Goal: Task Accomplishment & Management: Manage account settings

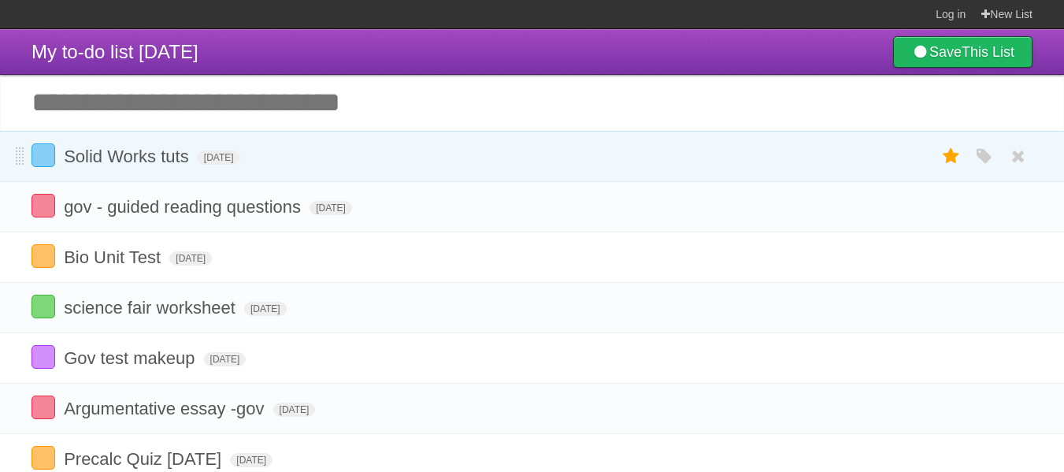
scroll to position [118, 0]
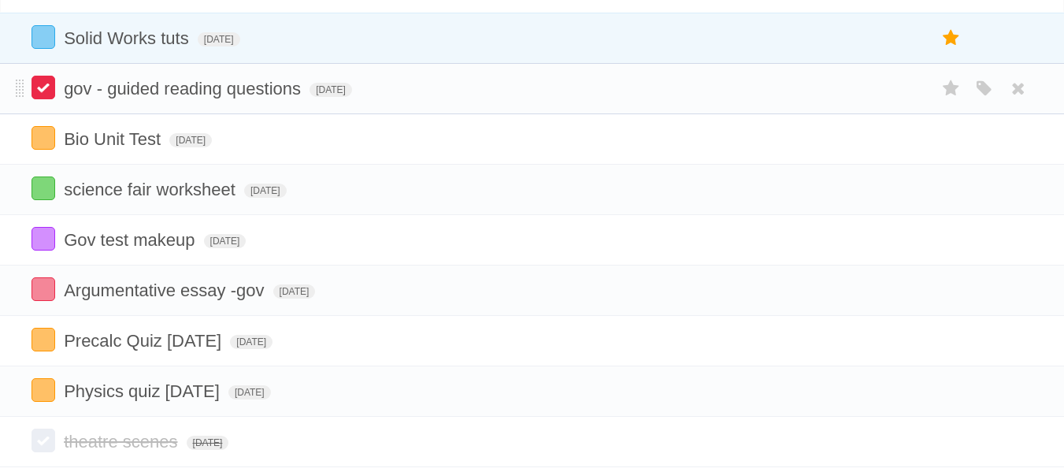
click at [46, 78] on label at bounding box center [44, 88] width 24 height 24
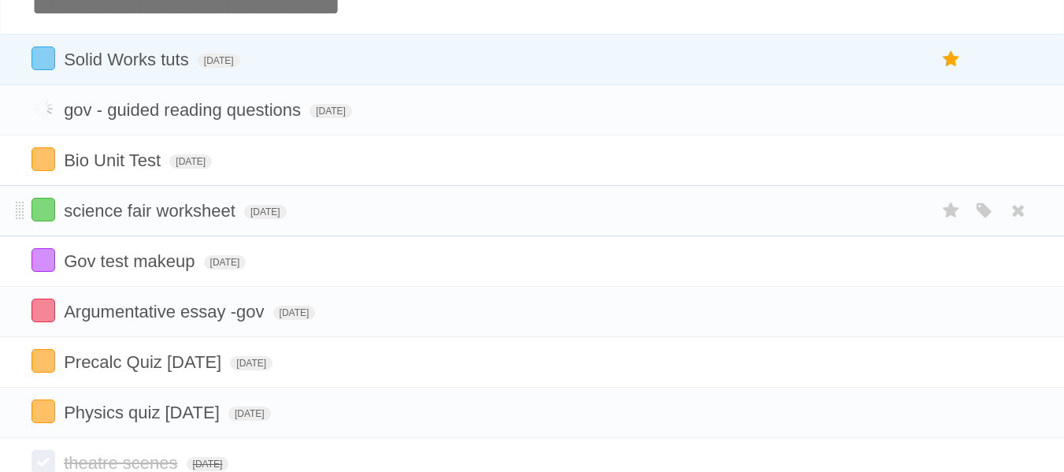
scroll to position [95, 0]
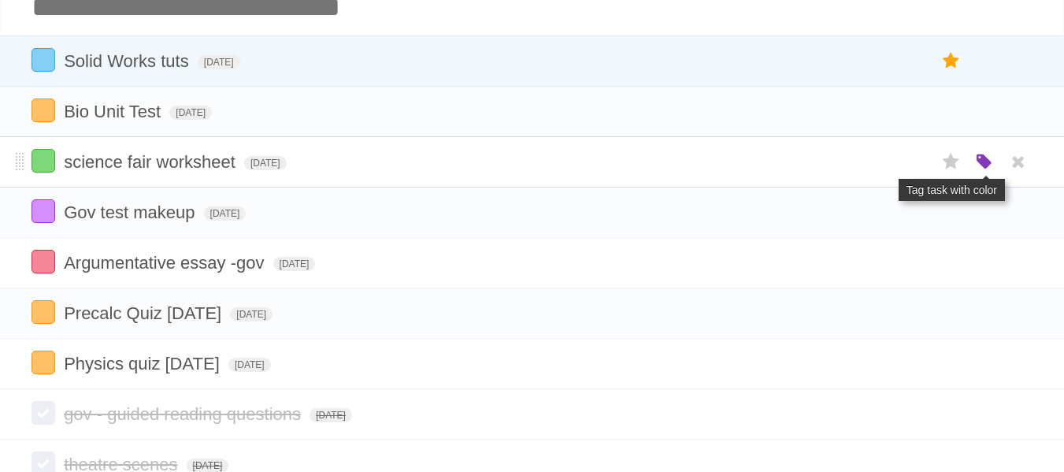
click at [989, 170] on icon "button" at bounding box center [984, 162] width 22 height 20
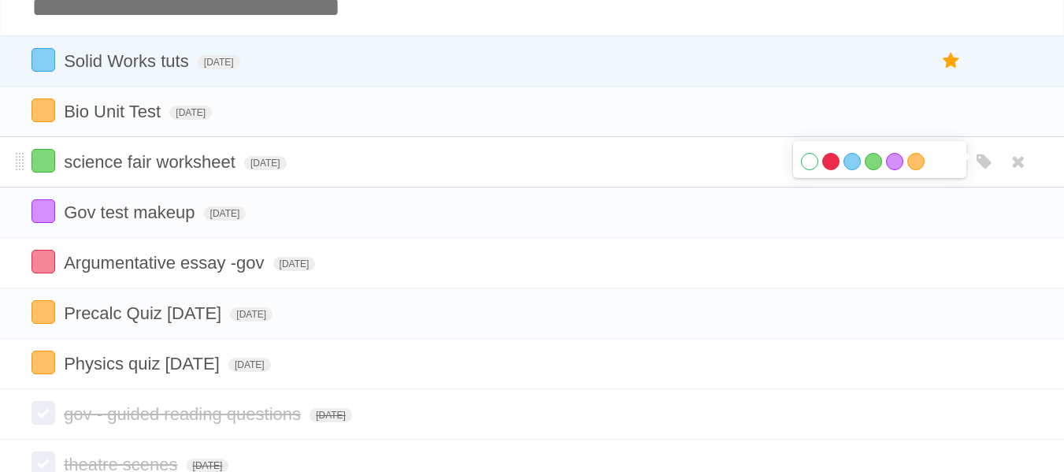
click at [826, 165] on label "Red" at bounding box center [830, 161] width 17 height 17
click at [632, 215] on form "Gov test makeup [DATE] White Red Blue Green Purple Orange" at bounding box center [532, 212] width 1001 height 26
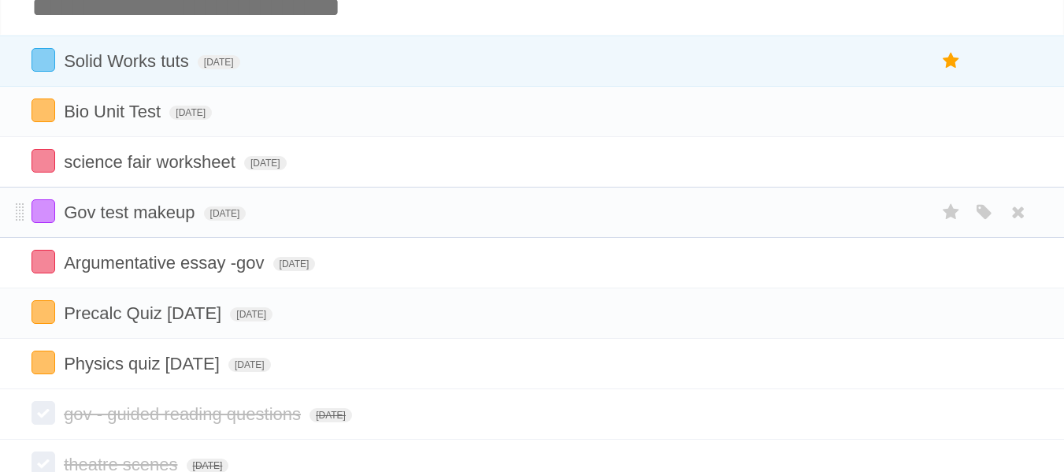
click at [632, 215] on form "Gov test makeup [DATE] White Red Blue Green Purple Orange" at bounding box center [532, 212] width 1001 height 26
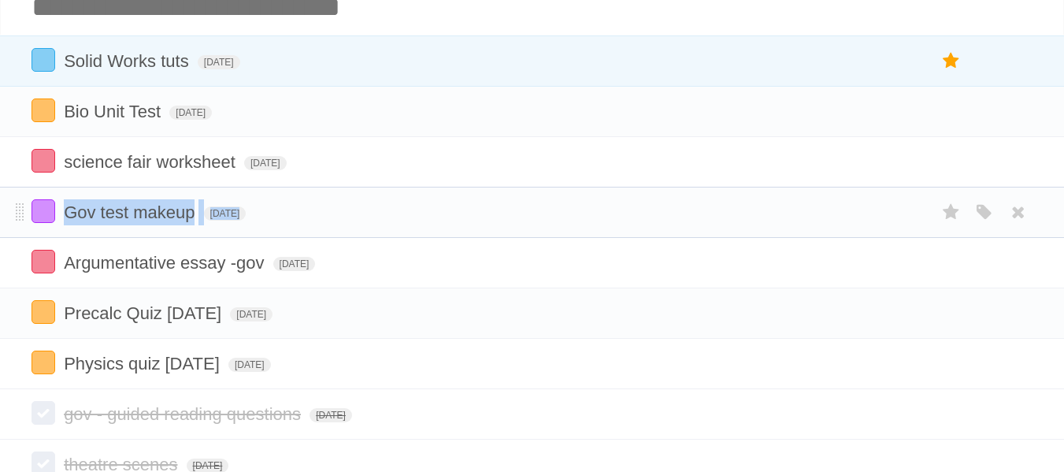
click at [417, 232] on li "Gov test makeup [DATE] White Red Blue Green Purple Orange" at bounding box center [532, 212] width 1064 height 51
